Goal: Task Accomplishment & Management: Manage account settings

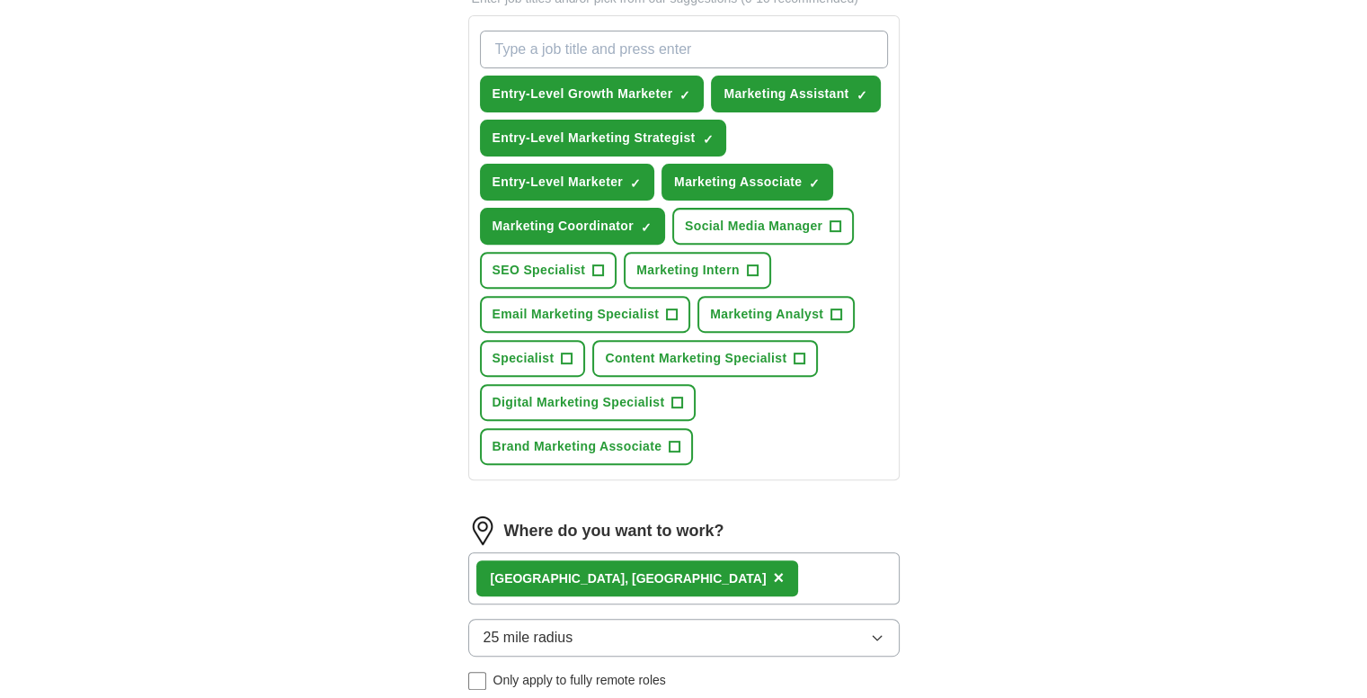
scroll to position [639, 0]
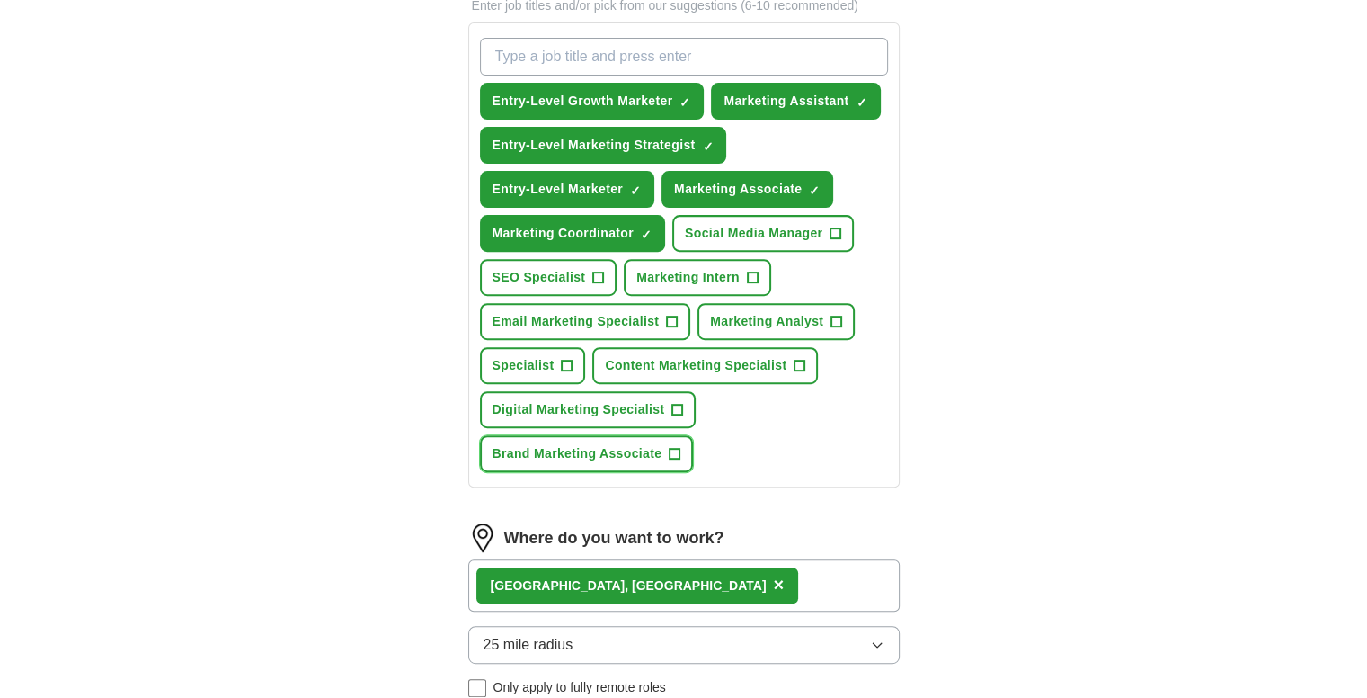
click at [672, 447] on span "+" at bounding box center [675, 454] width 11 height 14
click at [798, 360] on span "+" at bounding box center [800, 366] width 11 height 14
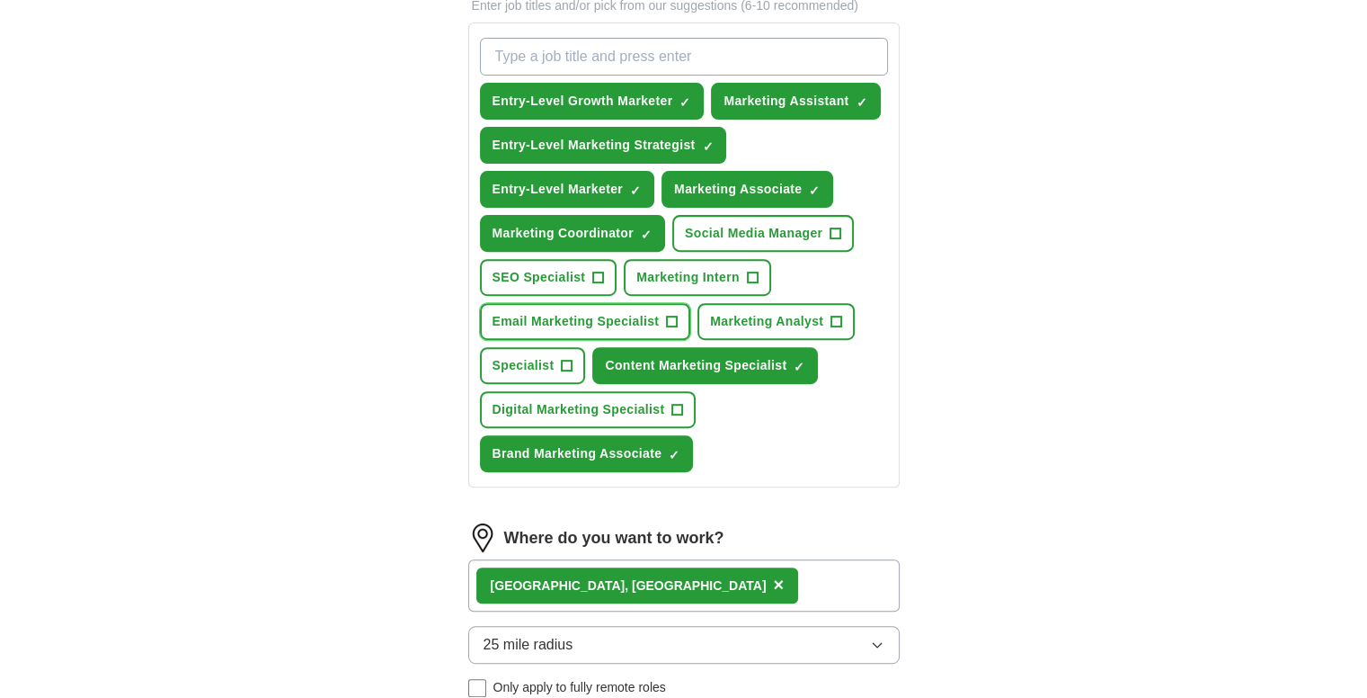
click at [671, 315] on span "+" at bounding box center [672, 322] width 11 height 14
click at [680, 404] on span "+" at bounding box center [677, 410] width 11 height 14
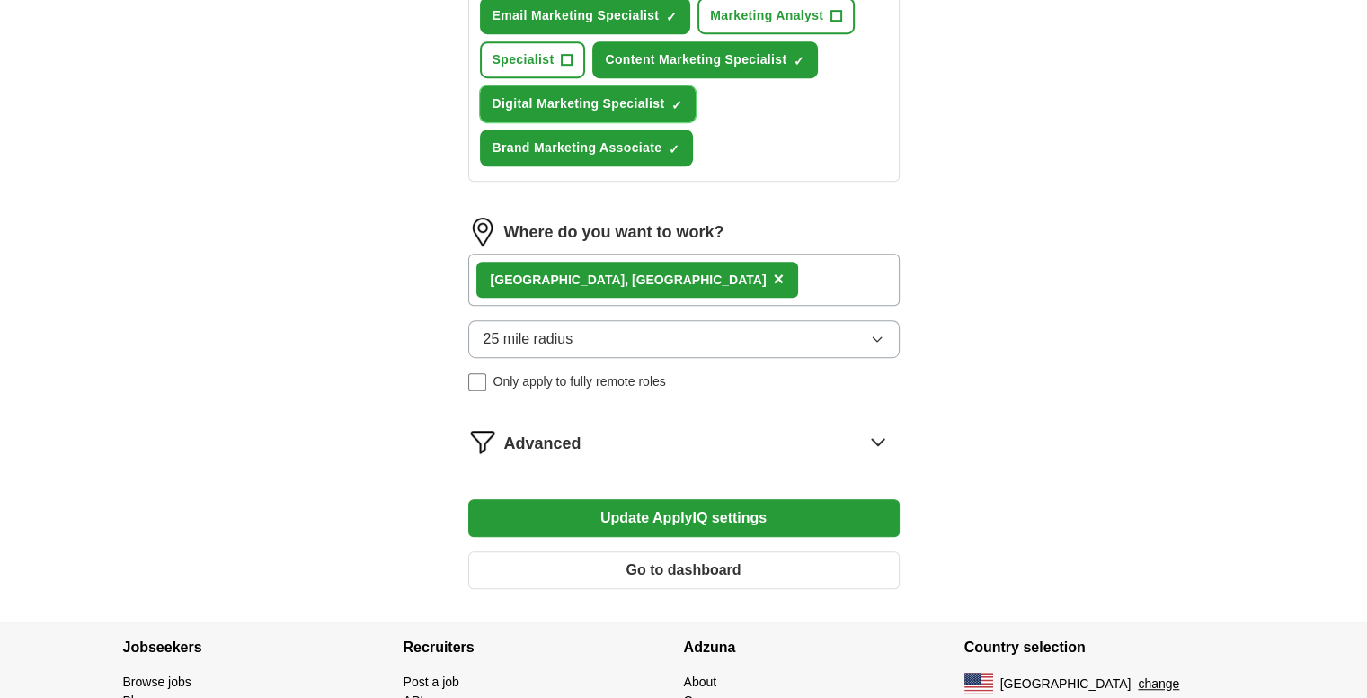
scroll to position [996, 0]
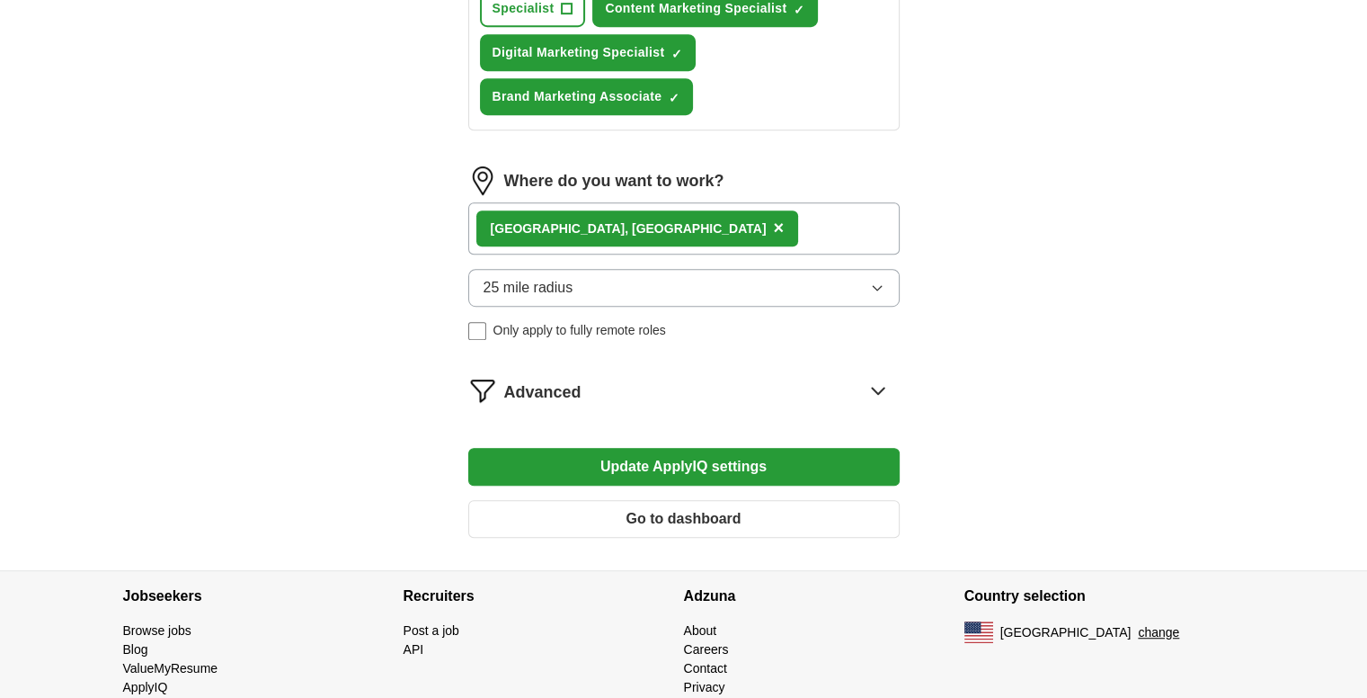
click at [886, 376] on icon at bounding box center [878, 390] width 29 height 29
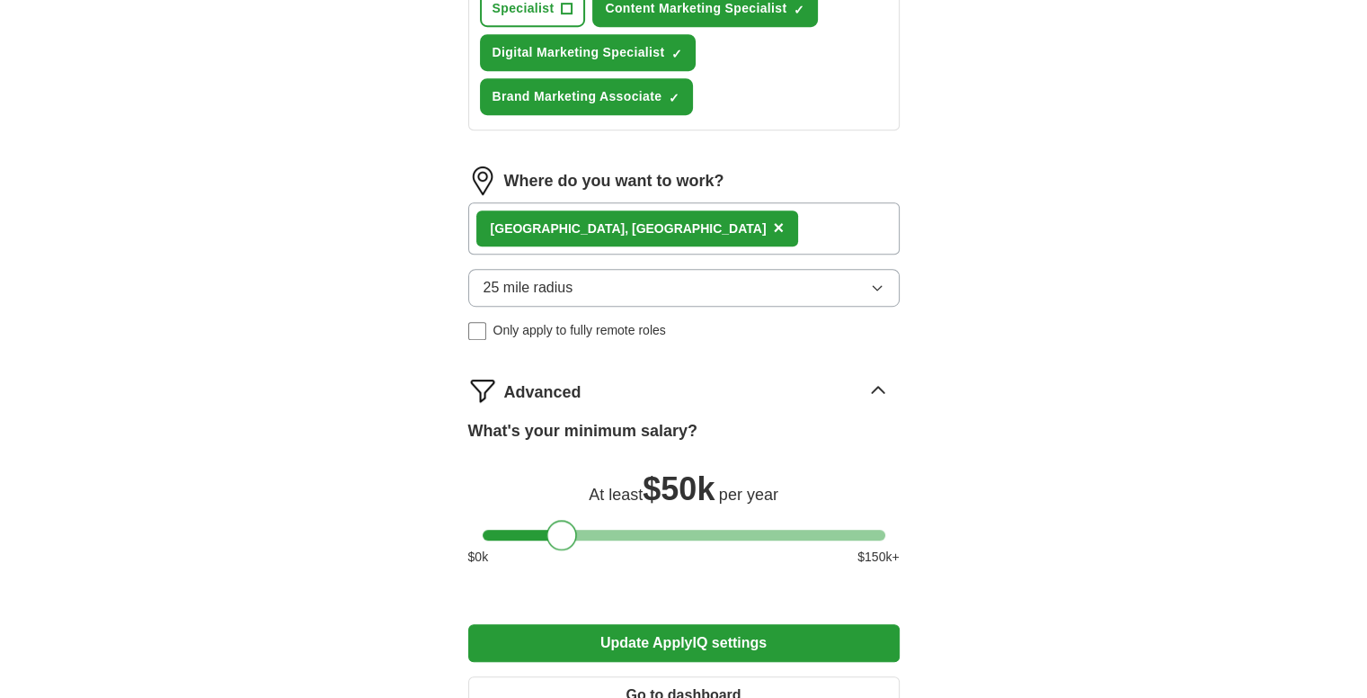
drag, startPoint x: 541, startPoint y: 527, endPoint x: 558, endPoint y: 527, distance: 17.1
click at [558, 527] on div at bounding box center [562, 535] width 31 height 31
click at [553, 527] on div at bounding box center [559, 535] width 31 height 31
click at [557, 528] on div at bounding box center [562, 535] width 31 height 31
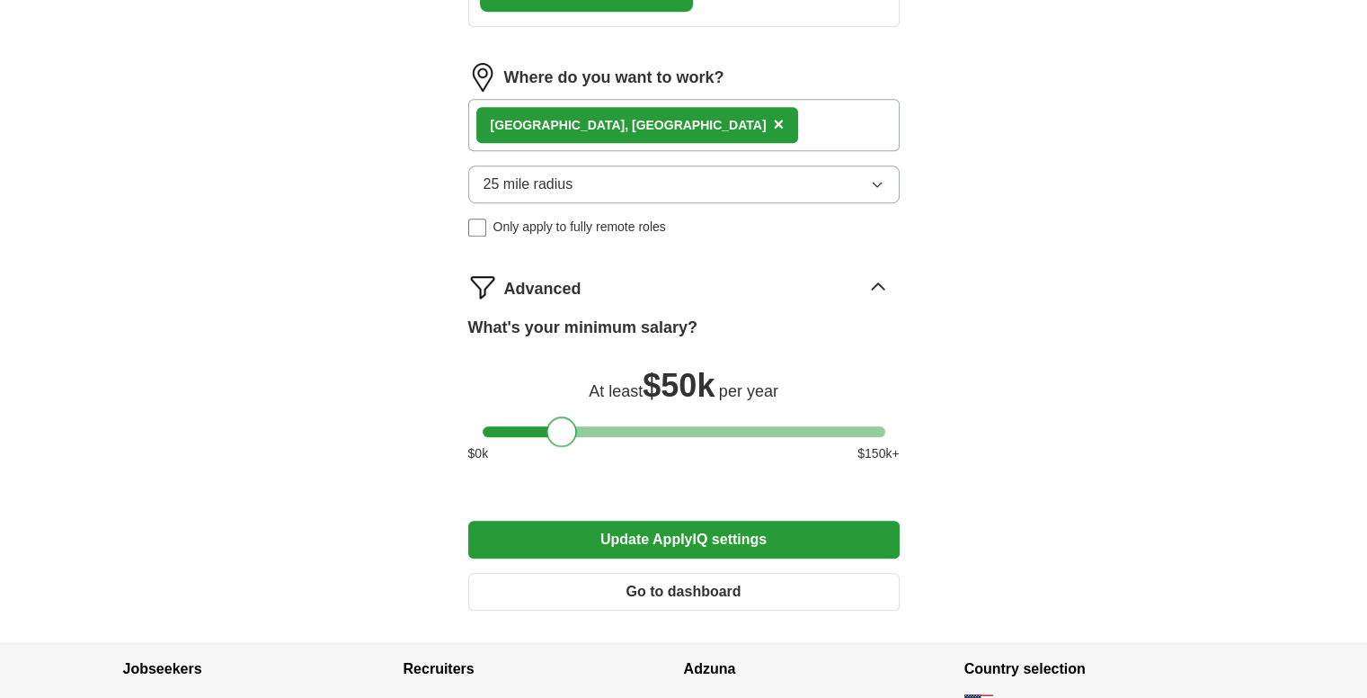
scroll to position [1100, 0]
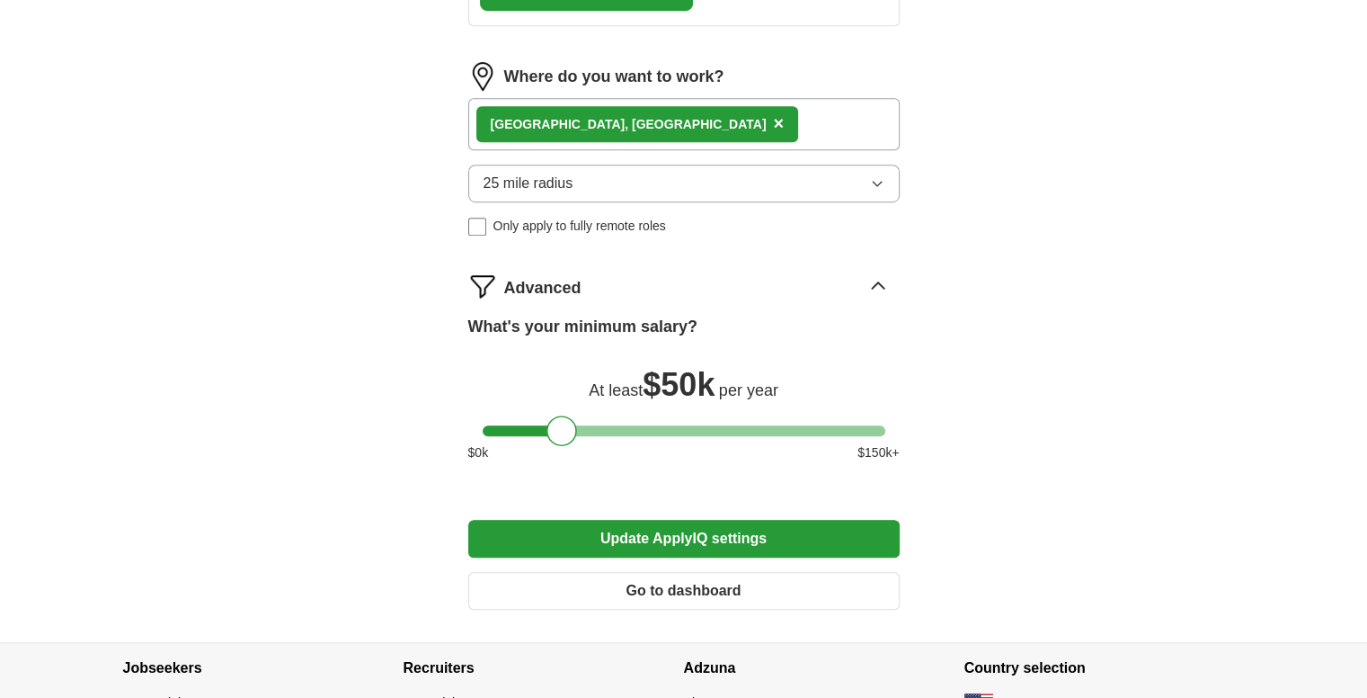
click at [708, 537] on button "Update ApplyIQ settings" at bounding box center [684, 539] width 432 height 38
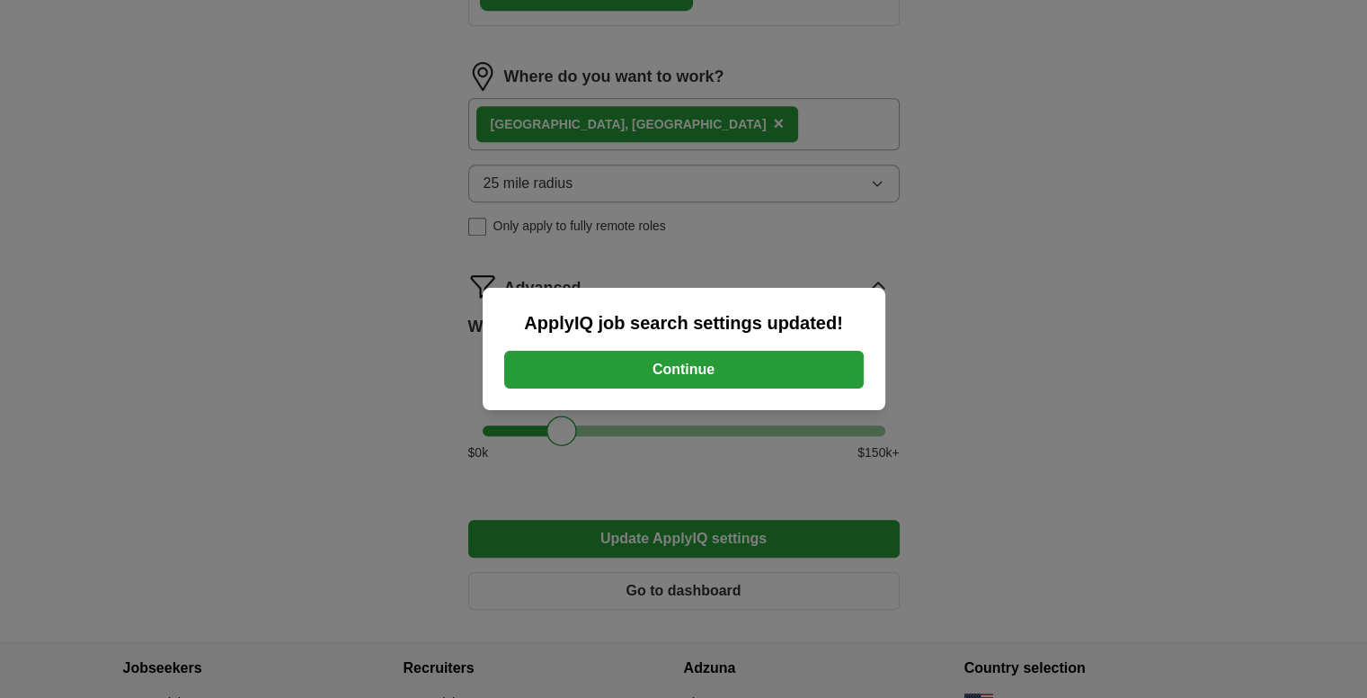
click at [703, 368] on button "Continue" at bounding box center [684, 370] width 360 height 38
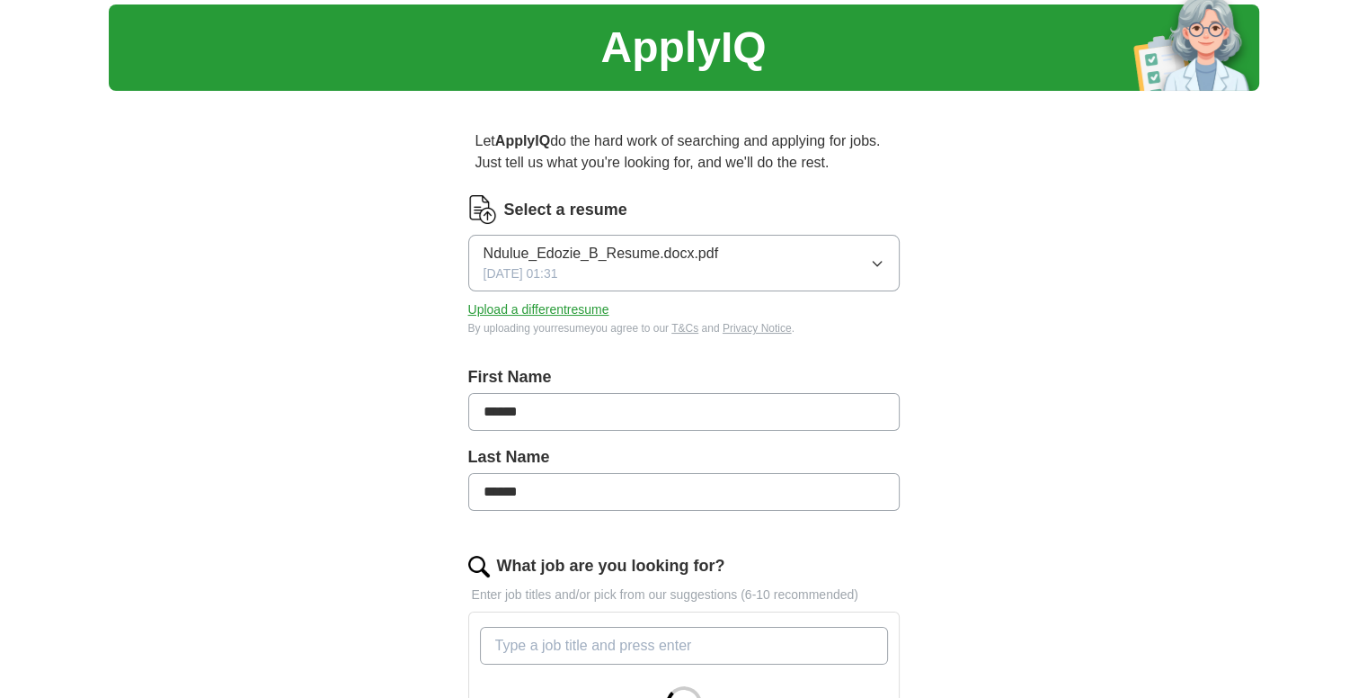
scroll to position [54, 0]
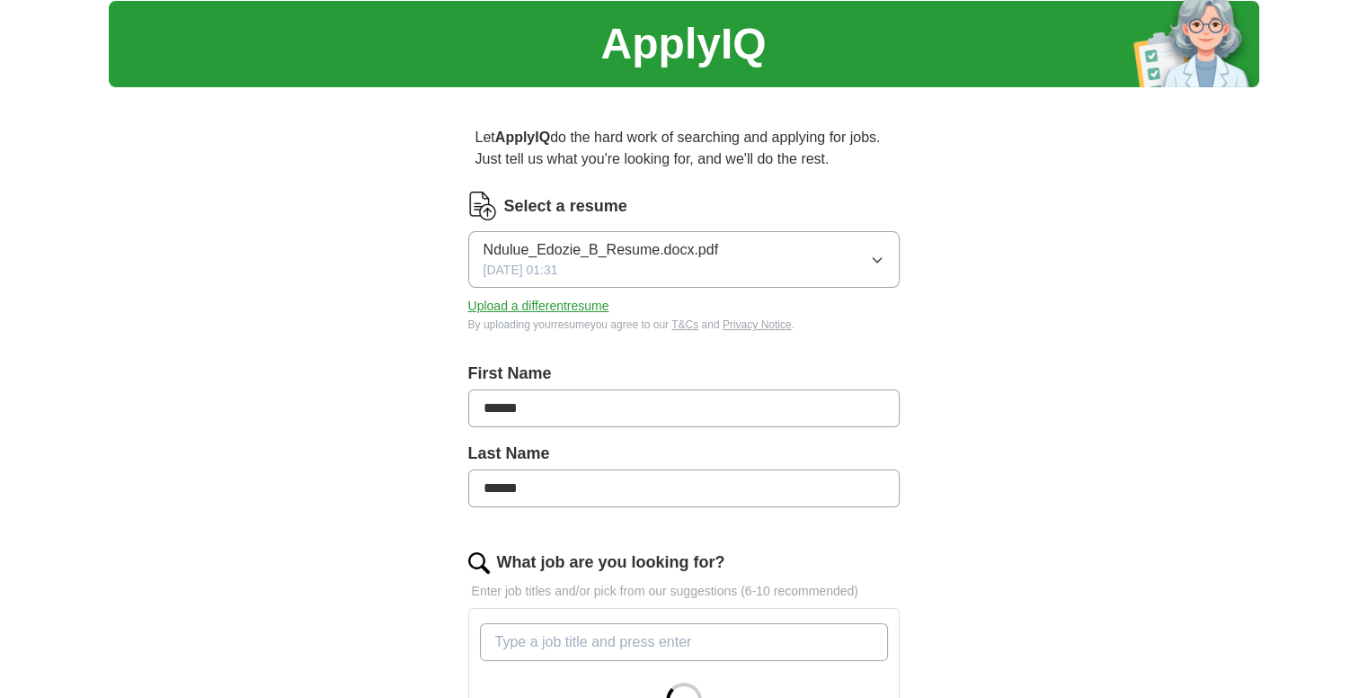
click at [619, 247] on span "Ndulue_Edozie_B_Resume.docx.pdf" at bounding box center [602, 250] width 236 height 22
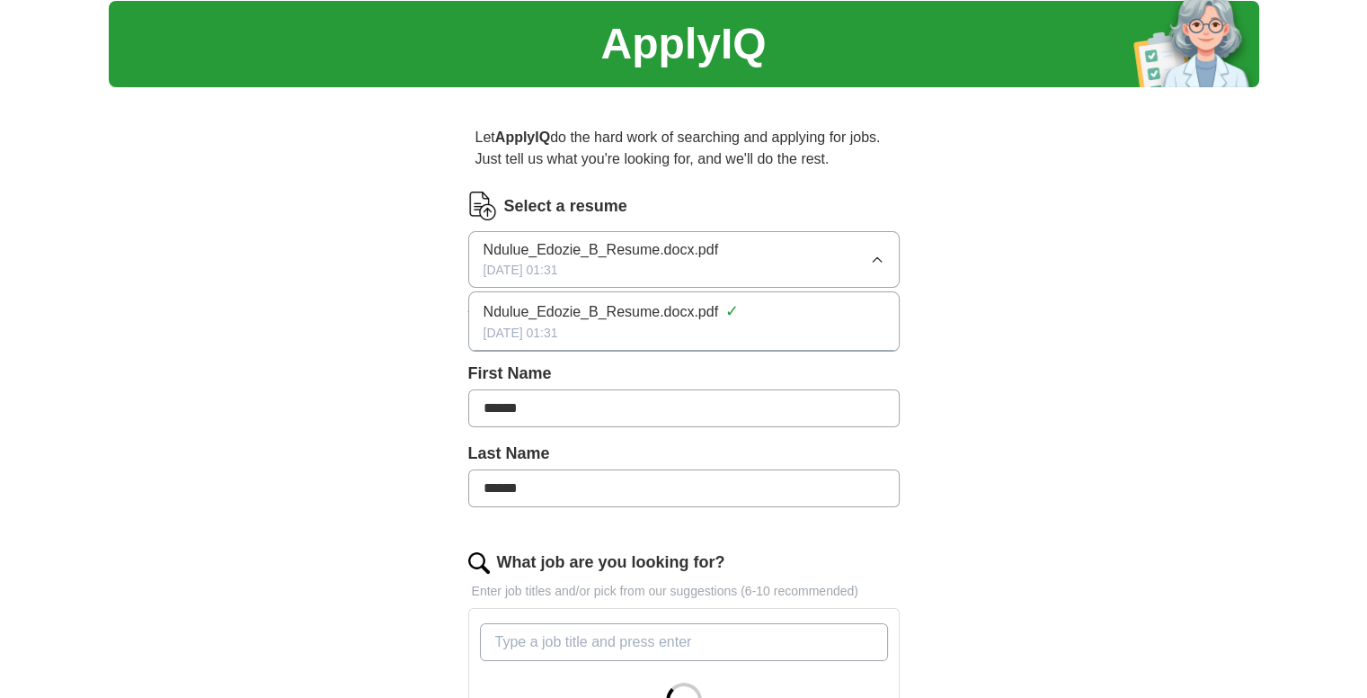
click at [606, 307] on span "Ndulue_Edozie_B_Resume.docx.pdf" at bounding box center [602, 312] width 236 height 22
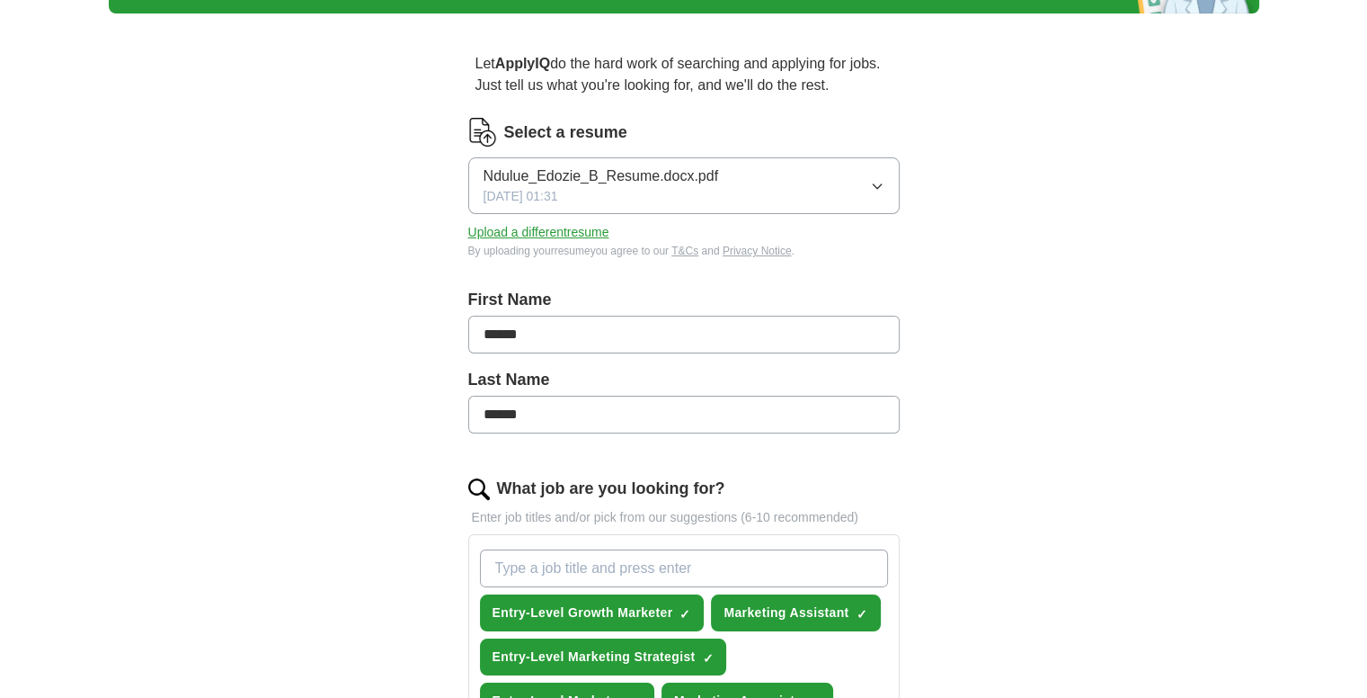
scroll to position [156, 0]
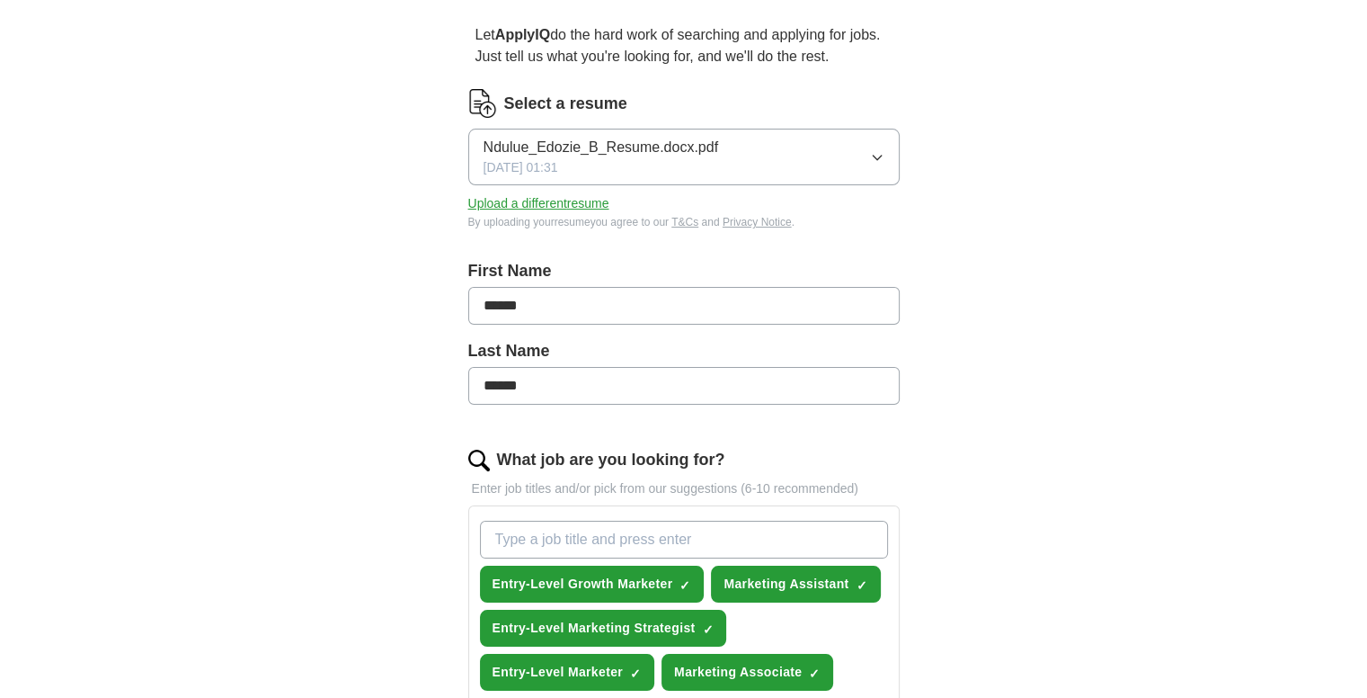
click at [582, 202] on button "Upload a different resume" at bounding box center [538, 203] width 141 height 19
click at [570, 200] on button "Upload a different resume" at bounding box center [538, 203] width 141 height 19
click at [363, 254] on div "ApplyIQ Let ApplyIQ do the hard work of searching and applying for jobs. Just t…" at bounding box center [684, 675] width 1151 height 1555
click at [541, 200] on button "Upload a different resume" at bounding box center [538, 203] width 141 height 19
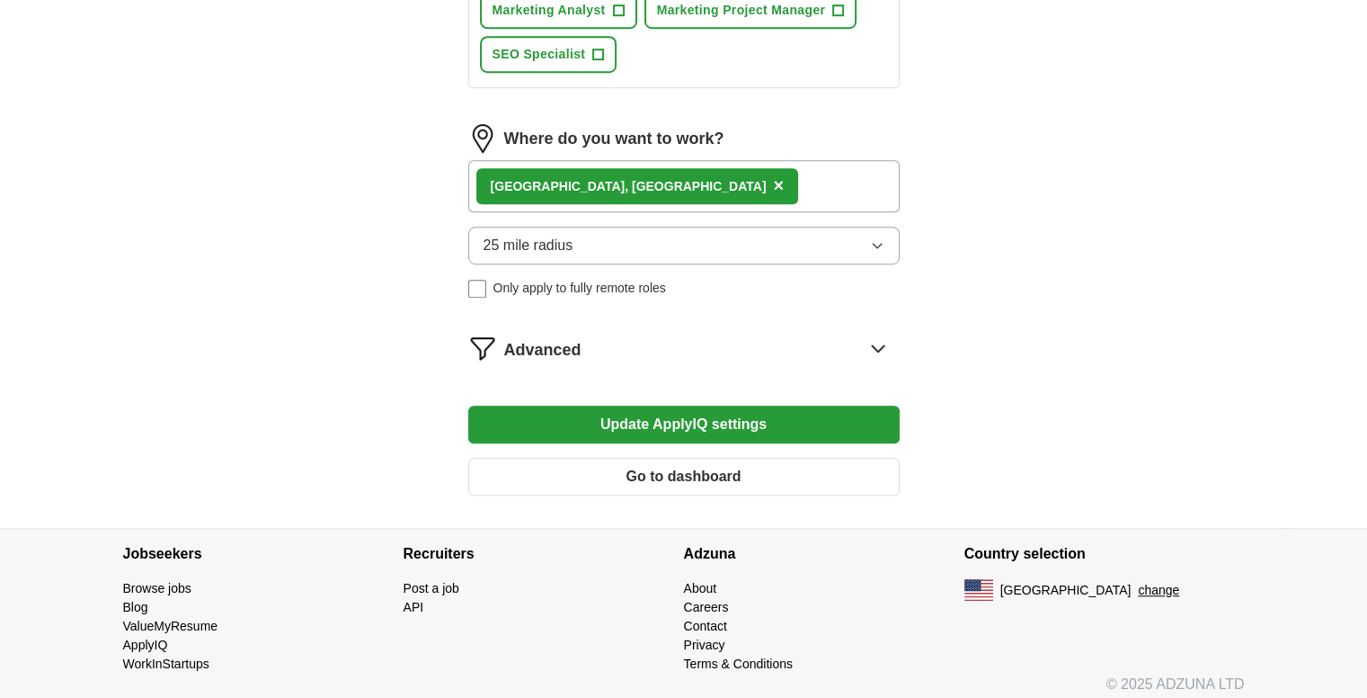
scroll to position [1083, 0]
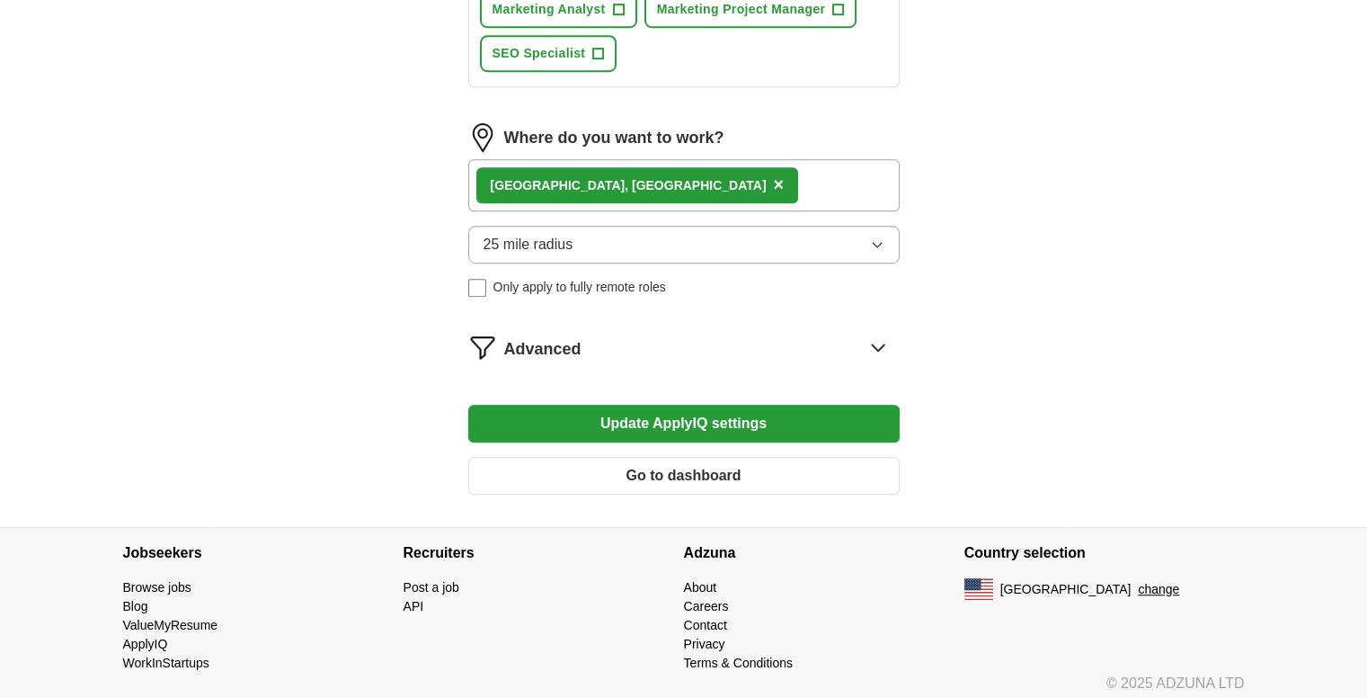
click at [694, 405] on button "Update ApplyIQ settings" at bounding box center [684, 424] width 432 height 38
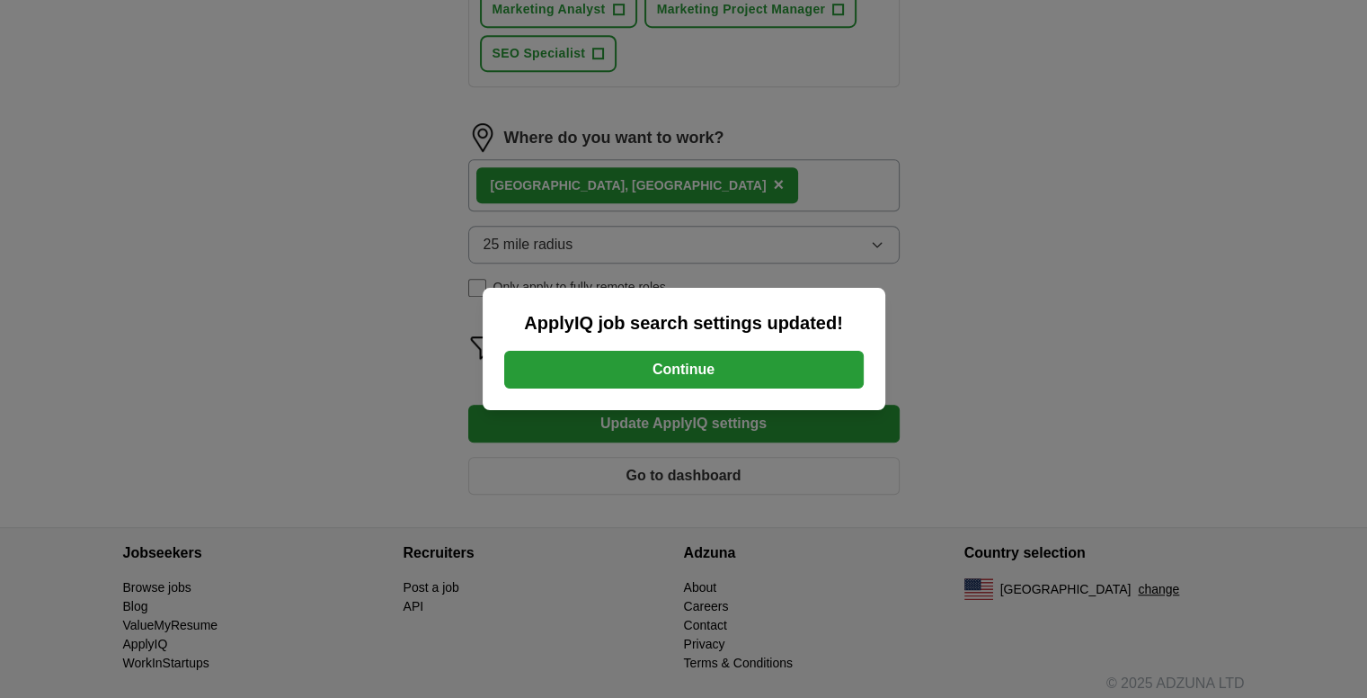
click at [683, 376] on button "Continue" at bounding box center [684, 370] width 360 height 38
